Goal: Task Accomplishment & Management: Manage account settings

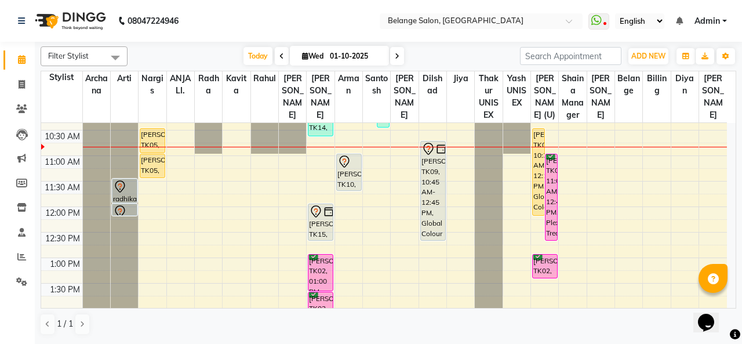
scroll to position [118, 0]
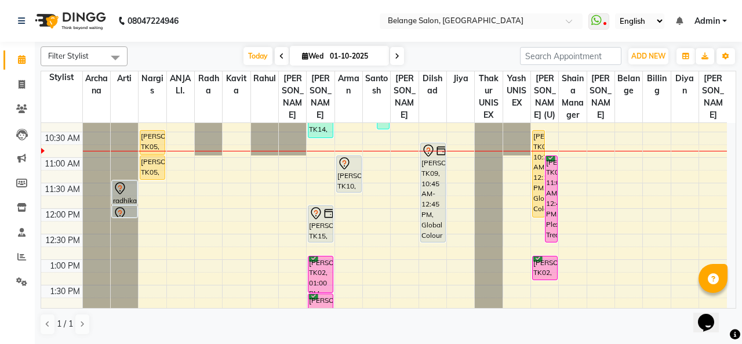
click at [537, 138] on div "Soumya, TK05, 10:30 AM-12:15 PM, Global Colour (Inoa) - Touch up (upto 1 inches)" at bounding box center [539, 173] width 12 height 86
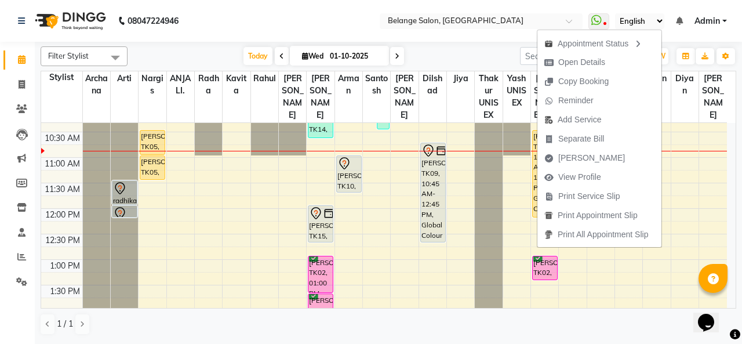
click at [435, 46] on div "Filter Stylist Select All Archana Arti Nargis ANJALI. Radha Kavita Rahul Rita A…" at bounding box center [389, 56] width 696 height 20
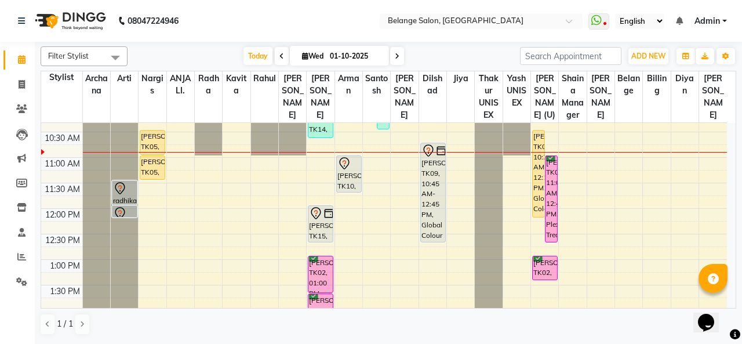
click at [474, 20] on input "text" at bounding box center [470, 22] width 168 height 12
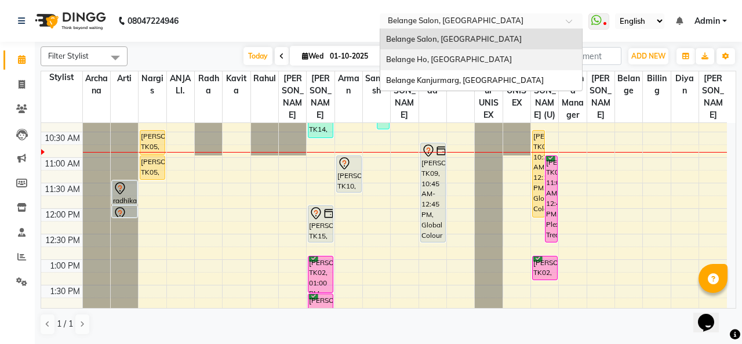
click at [452, 58] on span "Belange Ho, [GEOGRAPHIC_DATA]" at bounding box center [449, 58] width 126 height 9
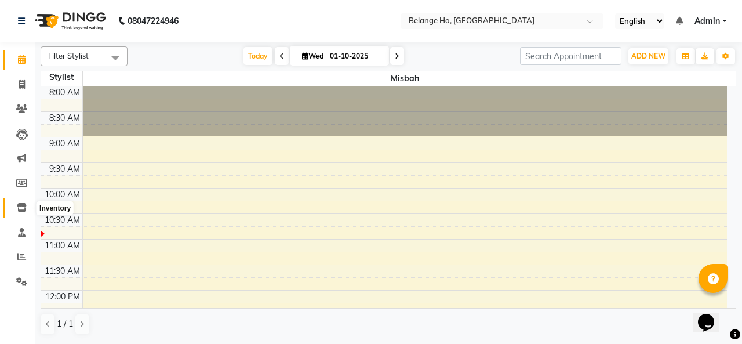
click at [23, 209] on icon at bounding box center [22, 207] width 10 height 9
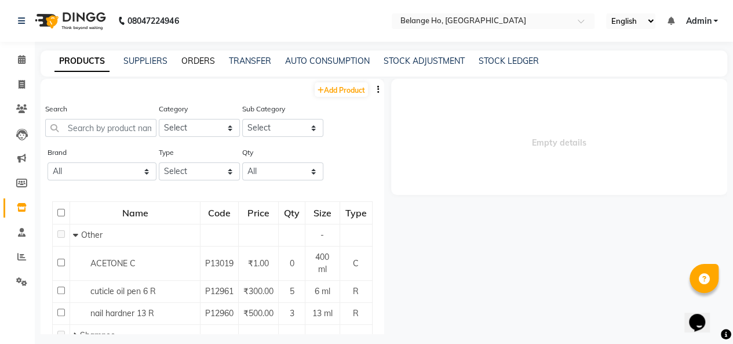
click at [188, 60] on link "ORDERS" at bounding box center [198, 61] width 34 height 10
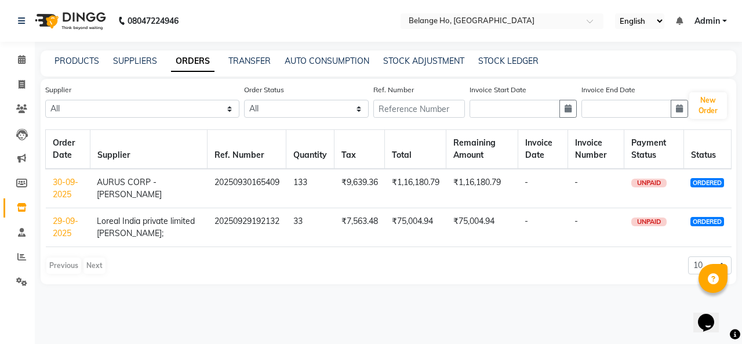
click at [70, 183] on link "30-09-2025" at bounding box center [66, 188] width 26 height 23
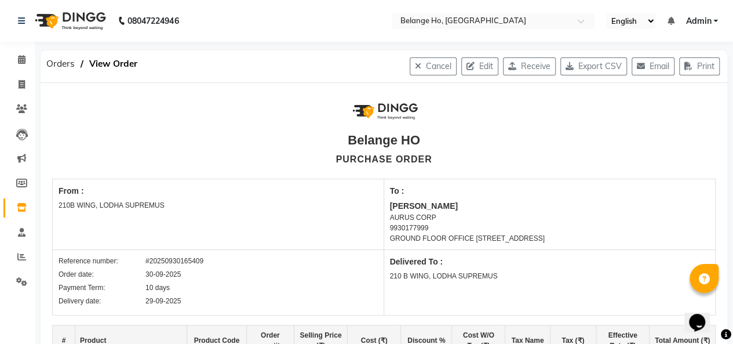
click at [68, 66] on span "Orders" at bounding box center [61, 63] width 40 height 21
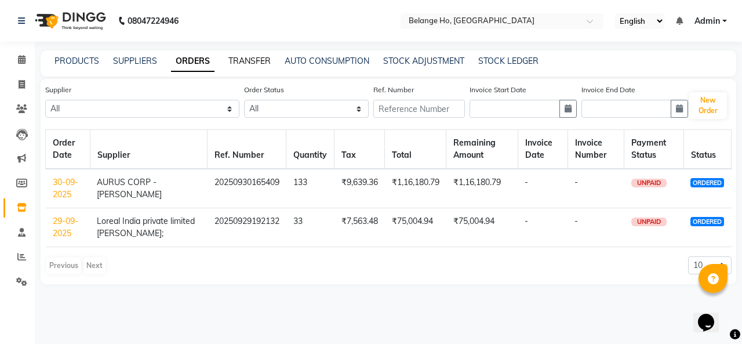
click at [255, 59] on link "TRANSFER" at bounding box center [249, 61] width 42 height 10
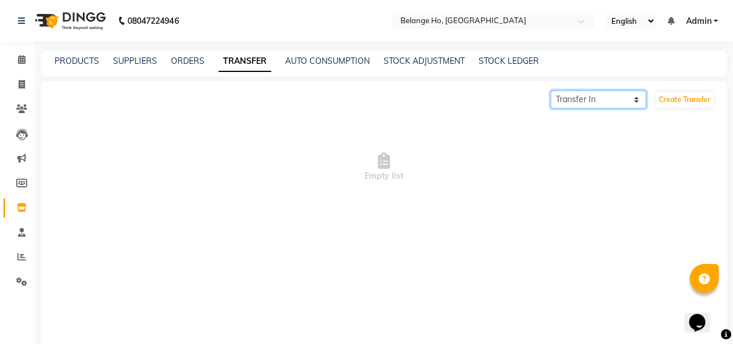
click at [596, 103] on select "Transfer In Transfer Out" at bounding box center [599, 99] width 96 height 18
select select "sender"
click at [551, 90] on select "Transfer In Transfer Out" at bounding box center [599, 99] width 96 height 18
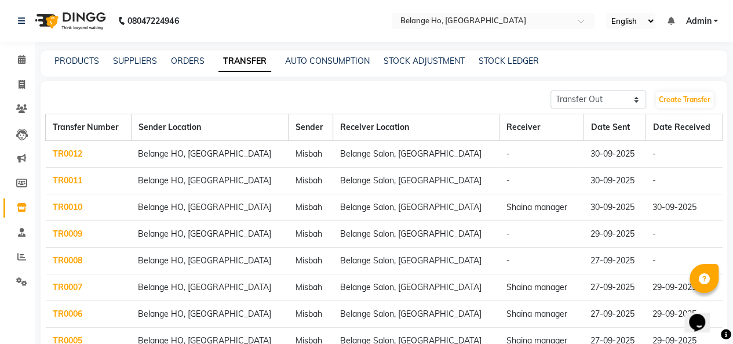
click at [74, 181] on link "TR0011" at bounding box center [68, 180] width 30 height 10
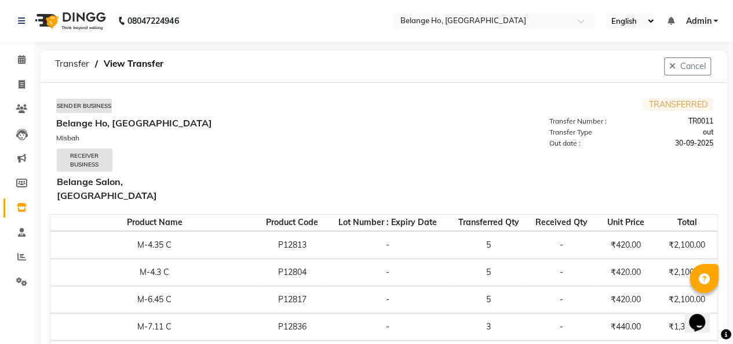
click at [68, 61] on span "Transfer" at bounding box center [72, 63] width 46 height 21
select select "sender"
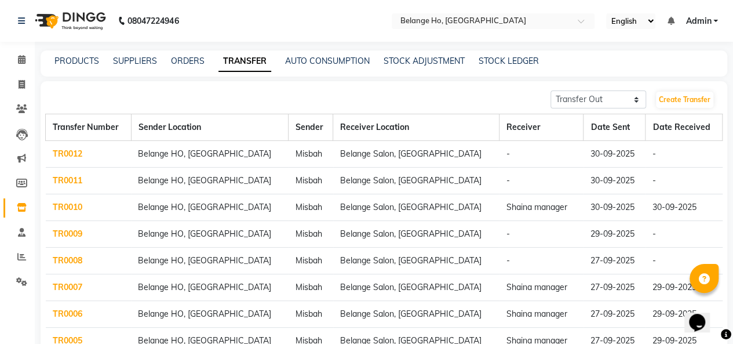
click at [81, 151] on link "TR0012" at bounding box center [68, 153] width 30 height 10
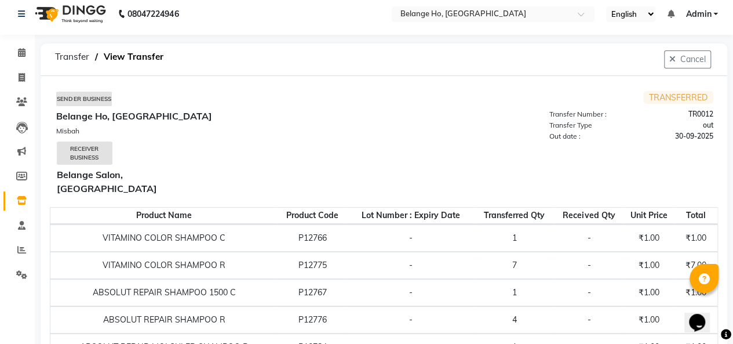
scroll to position [5, 0]
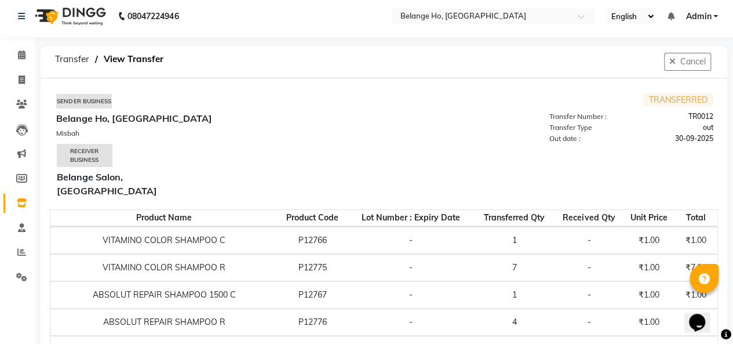
click at [65, 60] on span "Transfer" at bounding box center [72, 59] width 46 height 21
select select "sender"
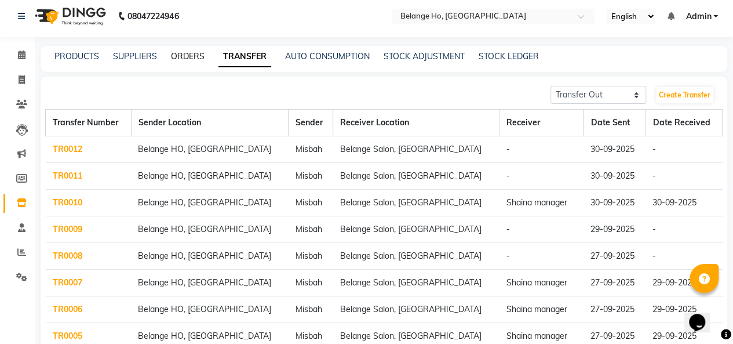
click at [187, 58] on link "ORDERS" at bounding box center [188, 56] width 34 height 10
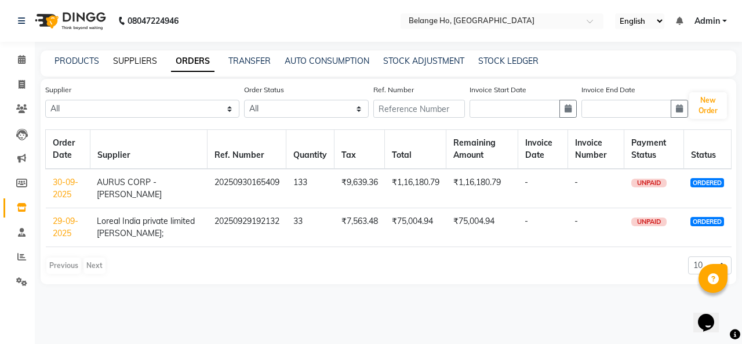
click at [130, 60] on link "SUPPLIERS" at bounding box center [135, 61] width 44 height 10
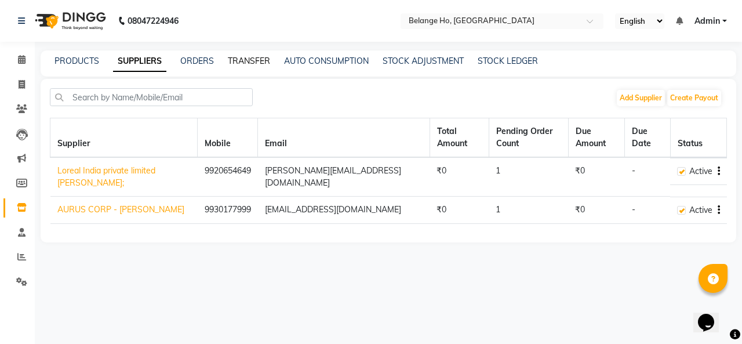
click at [259, 56] on link "TRANSFER" at bounding box center [249, 61] width 42 height 10
select select "sender"
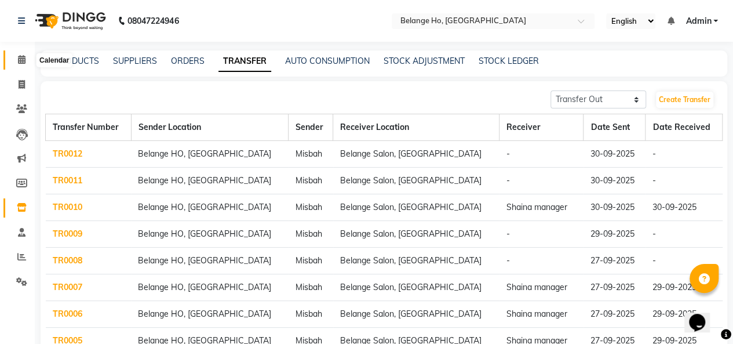
click at [21, 57] on icon at bounding box center [22, 59] width 8 height 9
